Goal: Information Seeking & Learning: Learn about a topic

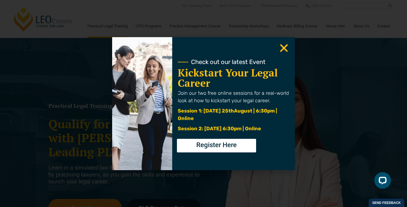
click at [279, 46] on icon "Close" at bounding box center [283, 48] width 11 height 11
click at [290, 45] on div "Check out our latest Event Kickstart Your Legal Career Join our two free online…" at bounding box center [233, 103] width 123 height 133
click at [287, 46] on div "Practical Legal Training in Victoria Qualify for Admission with Victoria's Lead…" at bounding box center [203, 159] width 407 height 243
